Goal: Information Seeking & Learning: Learn about a topic

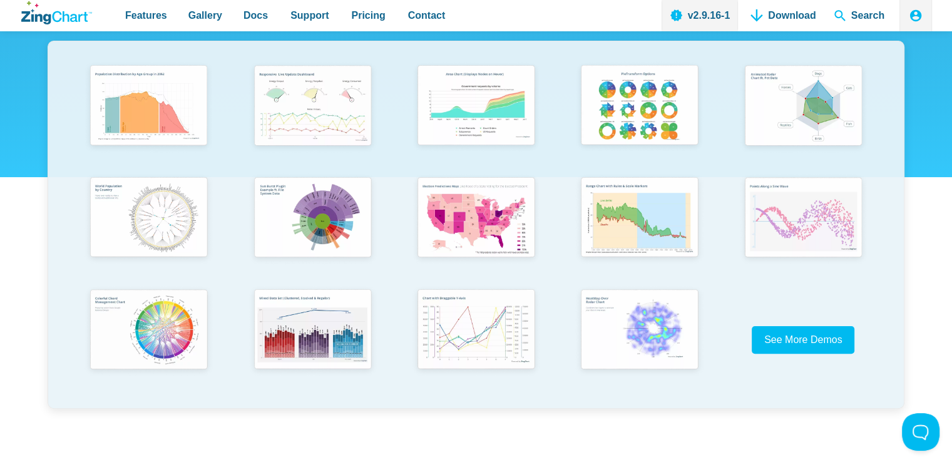
scroll to position [250, 0]
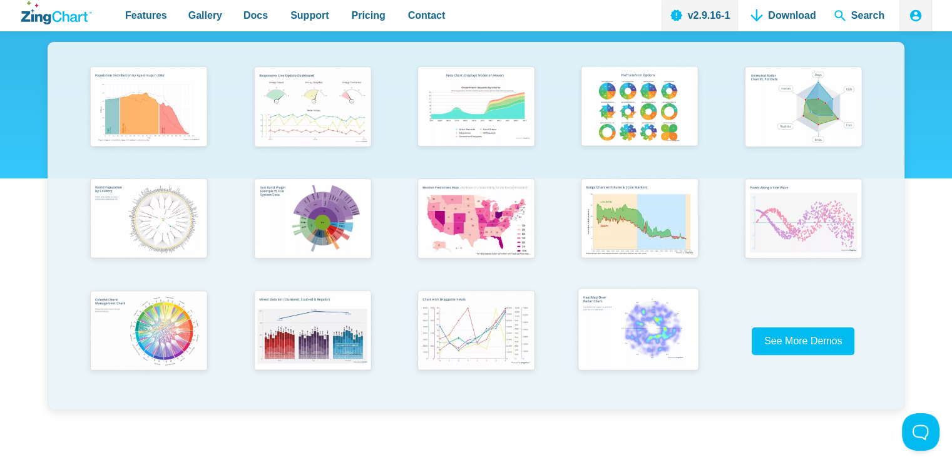
click at [633, 334] on img "App Content" at bounding box center [638, 330] width 135 height 96
click at [810, 128] on img "App Content" at bounding box center [802, 107] width 135 height 96
click at [338, 242] on img "App Content" at bounding box center [310, 219] width 135 height 96
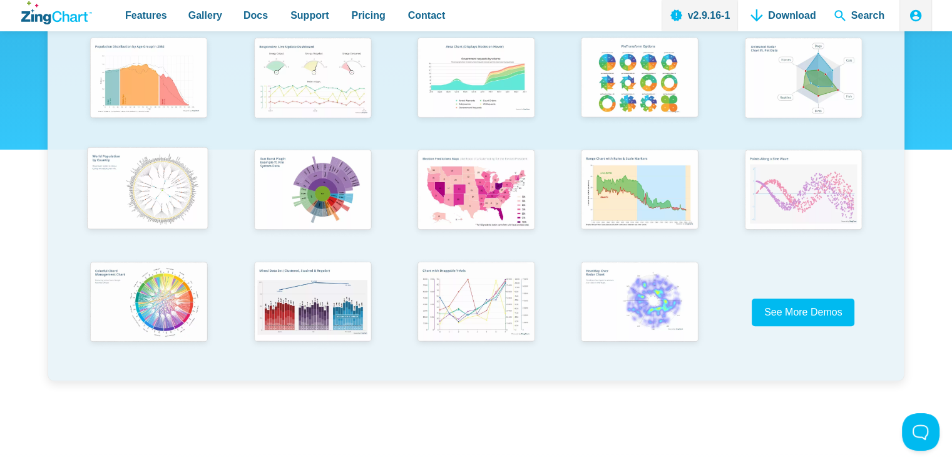
scroll to position [313, 0]
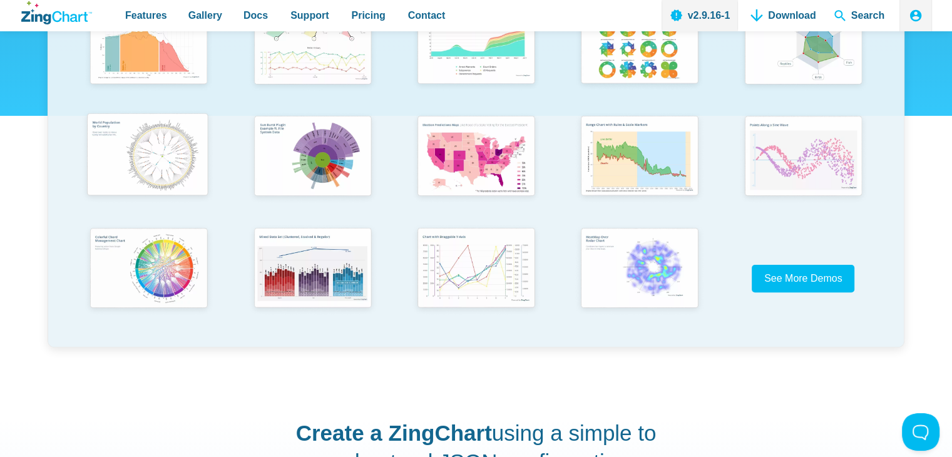
click at [176, 180] on img "App Content" at bounding box center [147, 156] width 135 height 96
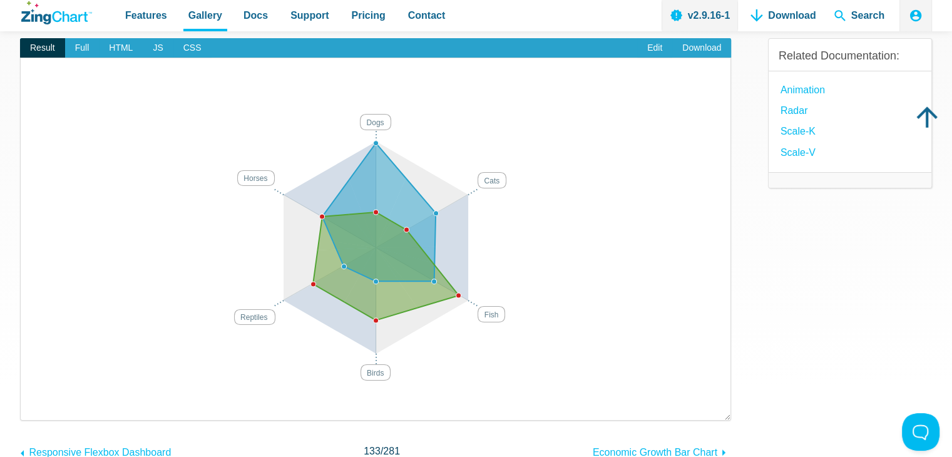
drag, startPoint x: 408, startPoint y: 232, endPoint x: 455, endPoint y: 201, distance: 55.7
click at [455, 201] on div "Dogs Cats Fish Birds Reptiles Horses" at bounding box center [375, 237] width 685 height 332
drag, startPoint x: 402, startPoint y: 230, endPoint x: 472, endPoint y: 222, distance: 71.1
click at [437, 223] on div "Dogs Cats Fish Birds Reptiles Horses 39" at bounding box center [375, 237] width 685 height 332
click at [33, 402] on area "App Content" at bounding box center [33, 402] width 0 height 0
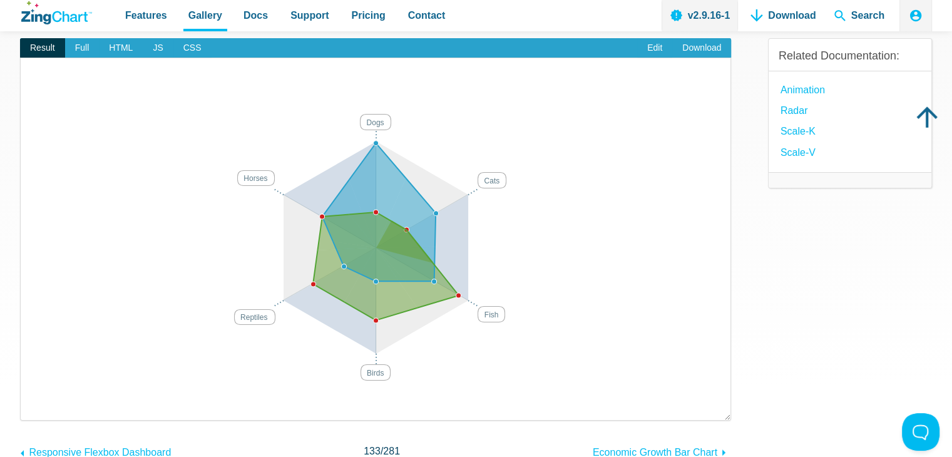
click at [33, 402] on area "App Content" at bounding box center [33, 402] width 0 height 0
drag, startPoint x: 404, startPoint y: 228, endPoint x: 459, endPoint y: 226, distance: 55.7
click at [453, 226] on div "Dogs Cats Fish Birds Reptiles Horses 39" at bounding box center [375, 237] width 685 height 332
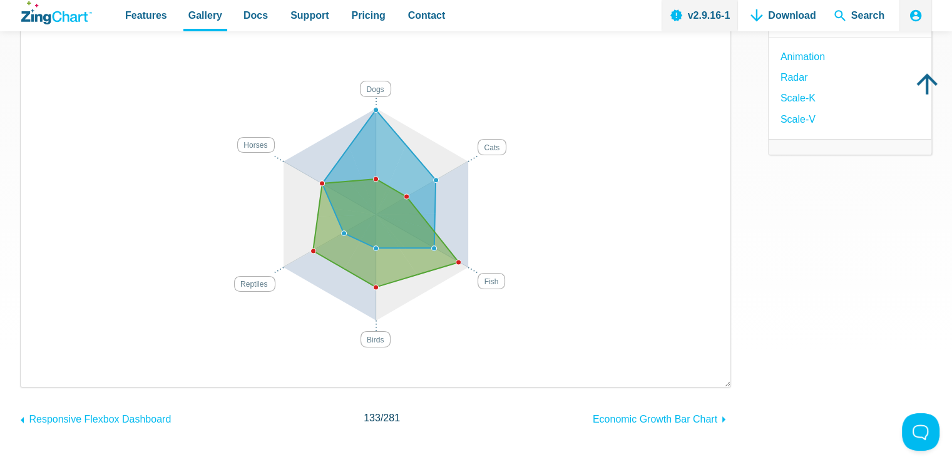
scroll to position [250, 0]
